Goal: Task Accomplishment & Management: Manage account settings

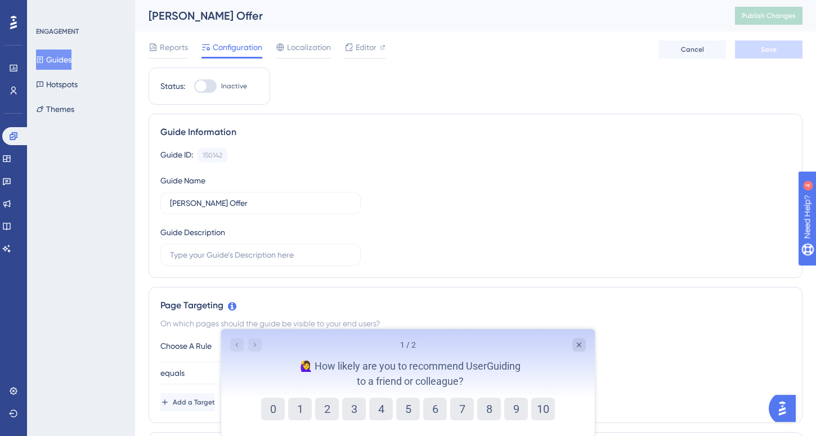
click at [54, 65] on button "Guides" at bounding box center [53, 59] width 35 height 20
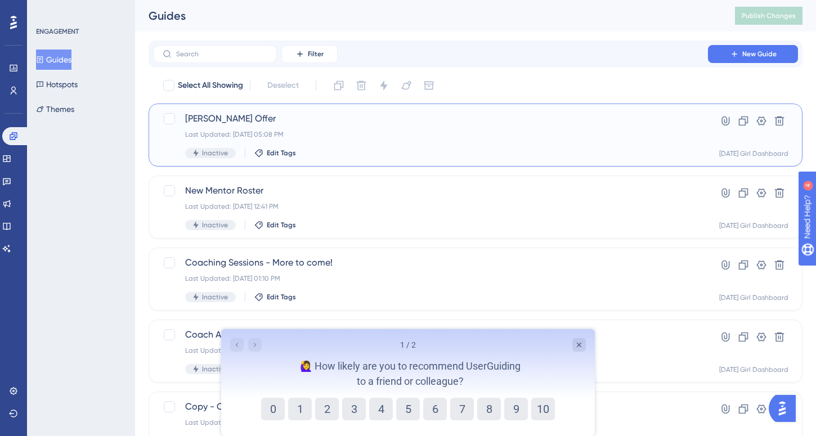
click at [413, 127] on div "[PERSON_NAME] Offer Last Updated: [DATE] 05:08 PM Inactive Edit Tags" at bounding box center [430, 135] width 490 height 46
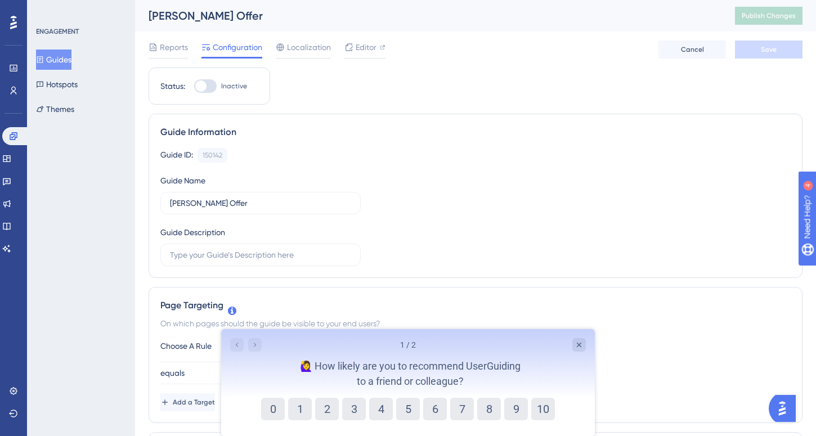
click at [205, 85] on div at bounding box center [200, 85] width 11 height 11
click at [194, 86] on input "Inactive" at bounding box center [193, 86] width 1 height 1
checkbox input "true"
click at [766, 49] on span "Save" at bounding box center [768, 49] width 16 height 9
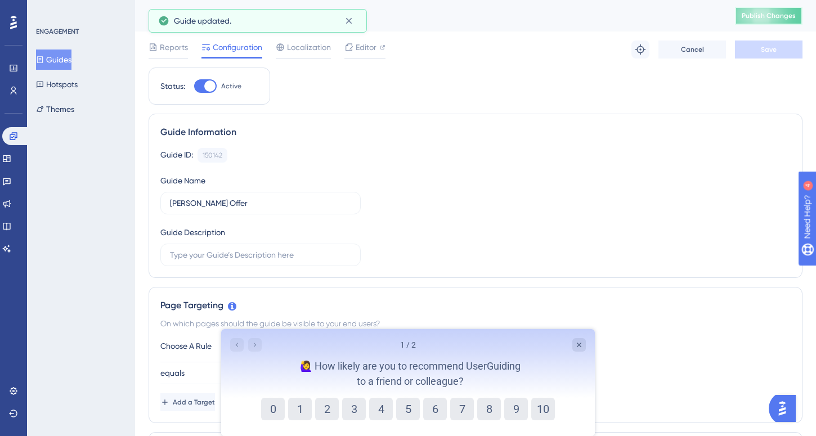
click at [773, 19] on span "Publish Changes" at bounding box center [768, 15] width 54 height 9
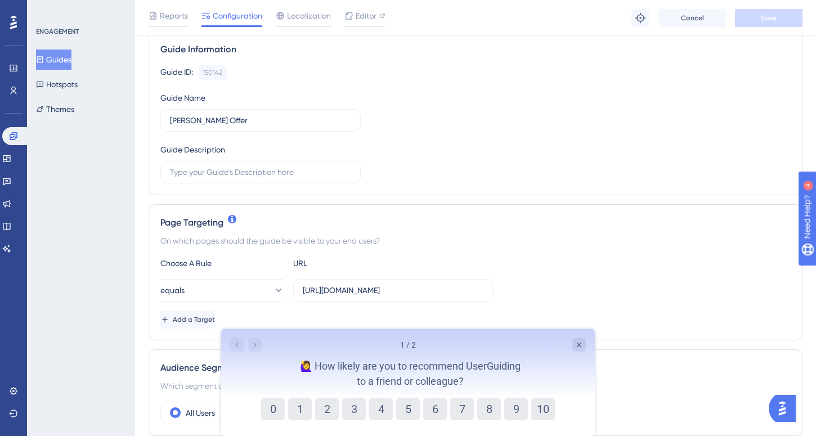
scroll to position [92, 0]
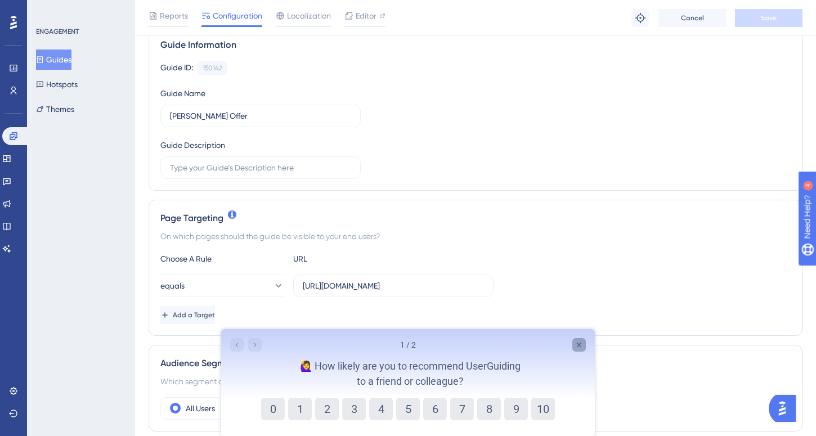
click at [576, 346] on icon "Close survey" at bounding box center [578, 344] width 9 height 9
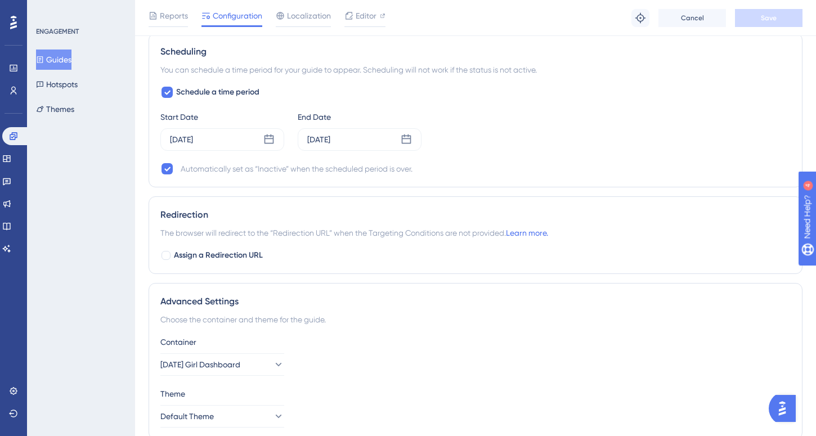
scroll to position [832, 0]
click at [67, 58] on button "Guides" at bounding box center [53, 59] width 35 height 20
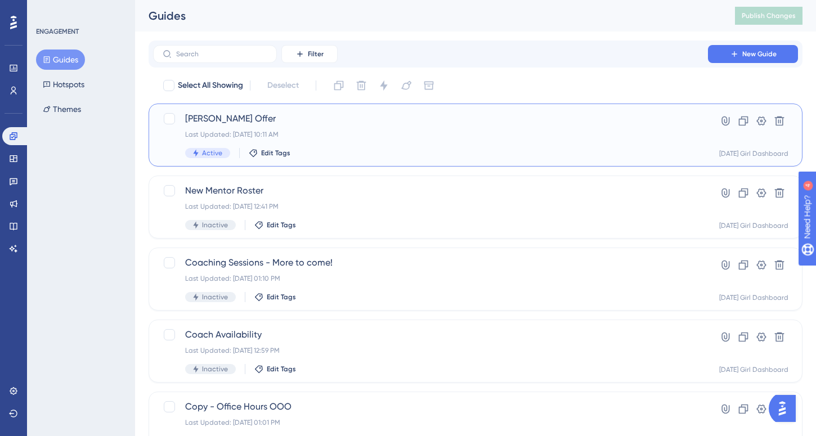
click at [356, 133] on div "Last Updated: Aug 18 2025, 10:11 AM" at bounding box center [430, 134] width 490 height 9
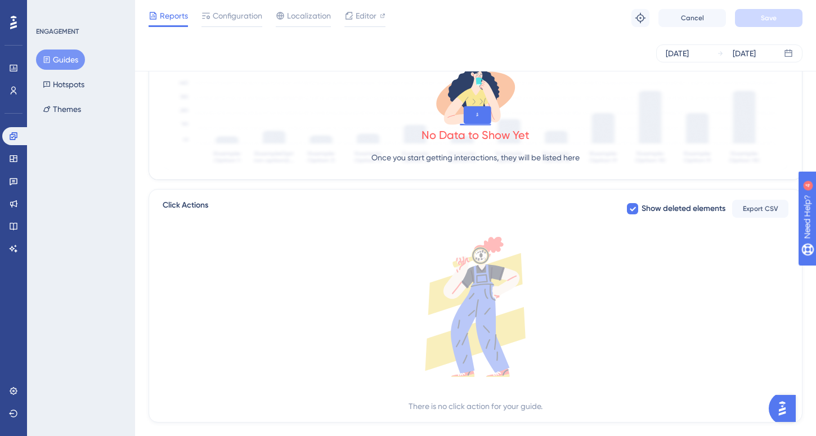
scroll to position [349, 0]
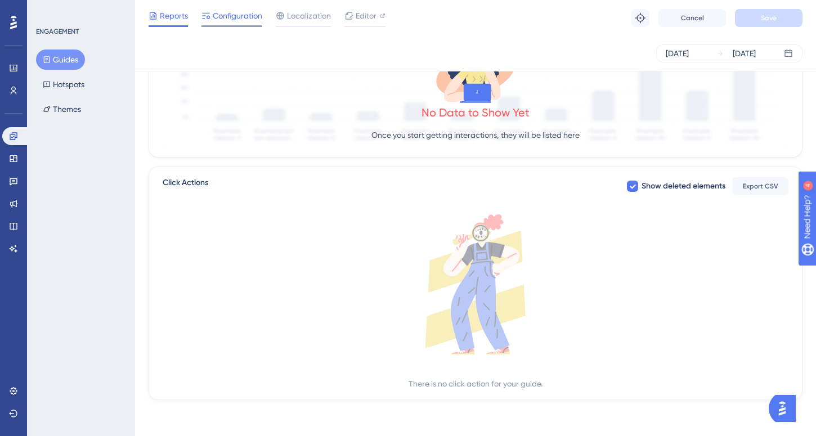
click at [229, 19] on span "Configuration" at bounding box center [237, 15] width 49 height 13
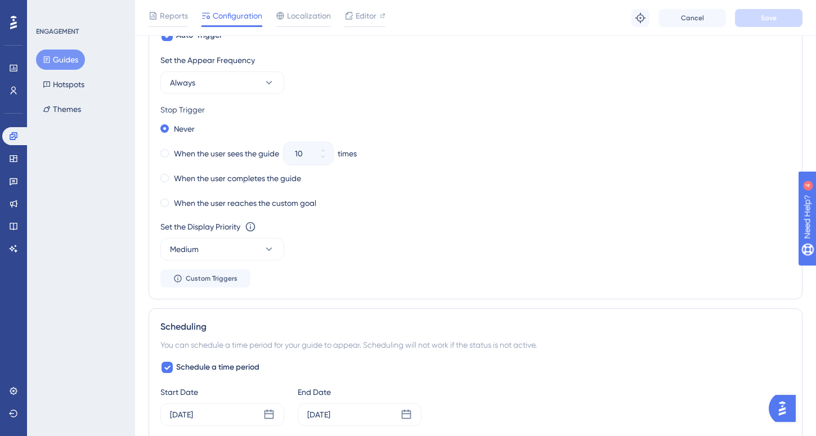
scroll to position [657, 0]
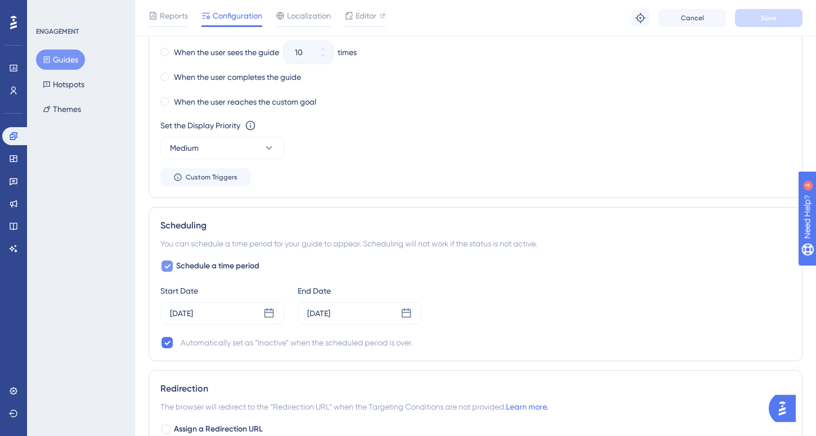
click at [166, 271] on div at bounding box center [166, 265] width 11 height 11
checkbox input "false"
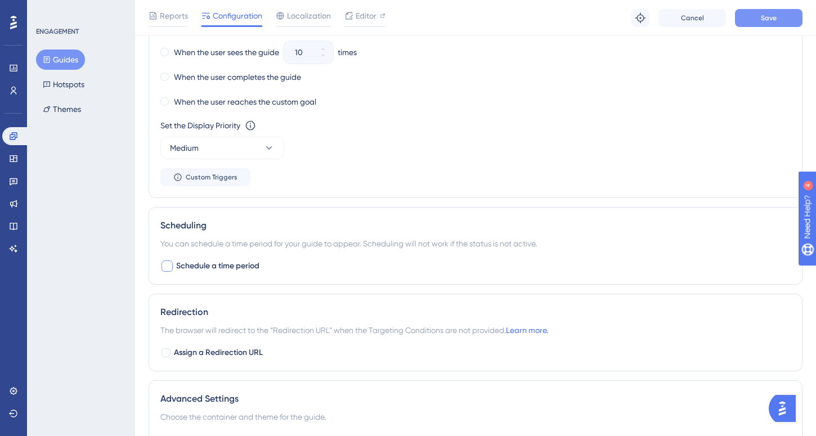
click at [753, 17] on button "Save" at bounding box center [768, 18] width 67 height 18
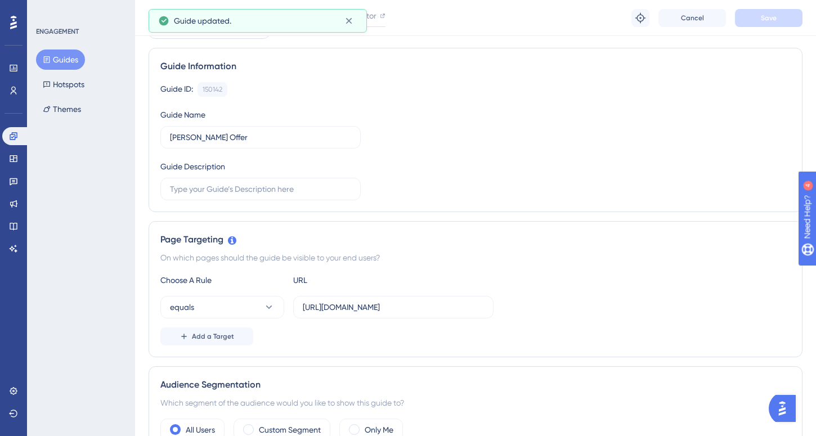
scroll to position [0, 0]
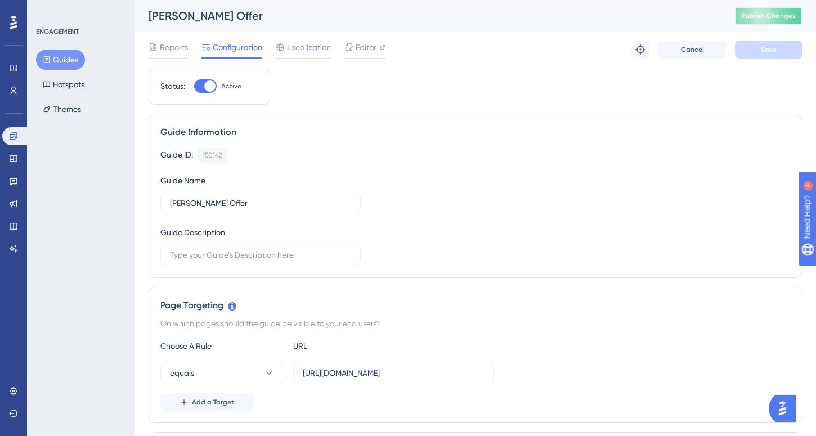
click at [763, 19] on span "Publish Changes" at bounding box center [768, 15] width 54 height 9
drag, startPoint x: 207, startPoint y: 84, endPoint x: 215, endPoint y: 85, distance: 7.9
click at [207, 84] on div at bounding box center [209, 85] width 11 height 11
click at [194, 86] on input "Active" at bounding box center [193, 86] width 1 height 1
click at [764, 51] on span "Save" at bounding box center [768, 49] width 16 height 9
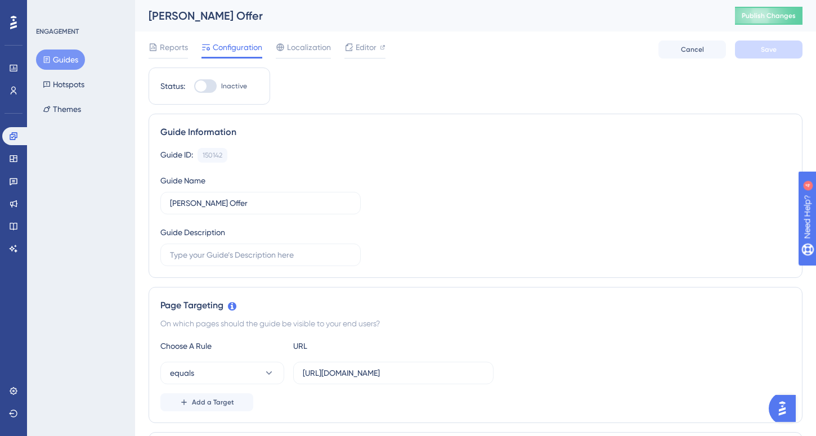
click at [202, 82] on div at bounding box center [200, 85] width 11 height 11
click at [194, 86] on input "Inactive" at bounding box center [193, 86] width 1 height 1
click at [767, 52] on span "Save" at bounding box center [768, 49] width 16 height 9
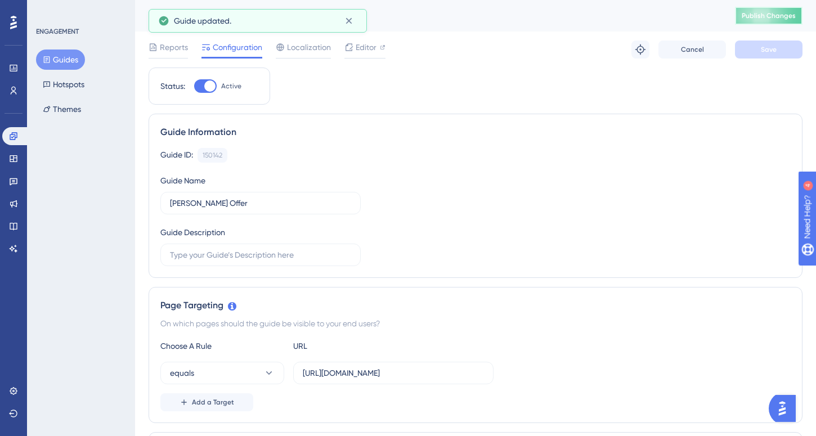
click at [774, 24] on button "Publish Changes" at bounding box center [768, 16] width 67 height 18
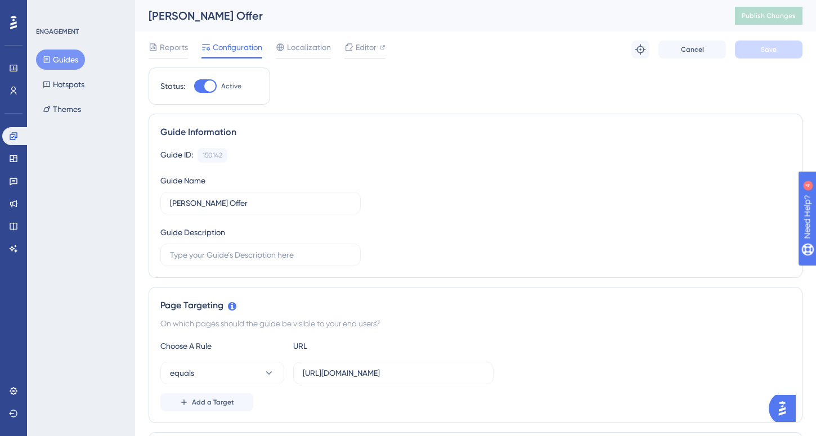
click at [207, 82] on div at bounding box center [209, 85] width 11 height 11
click at [194, 86] on input "Active" at bounding box center [193, 86] width 1 height 1
checkbox input "false"
click at [751, 49] on button "Save" at bounding box center [768, 49] width 67 height 18
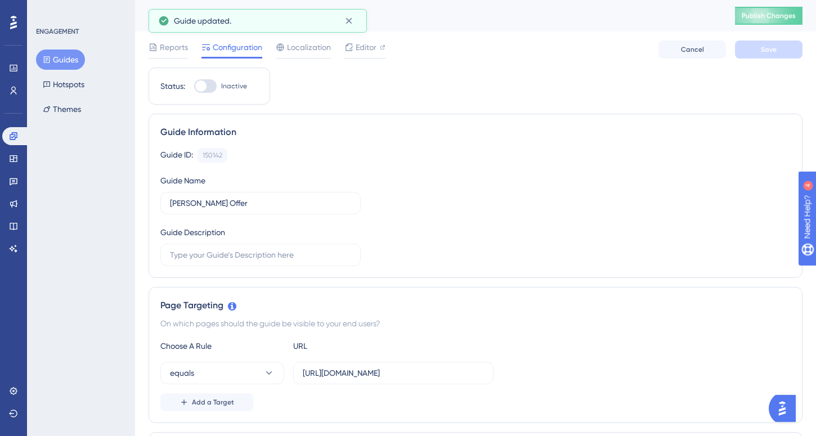
click at [70, 57] on button "Guides" at bounding box center [60, 59] width 49 height 20
